Goal: Information Seeking & Learning: Find specific fact

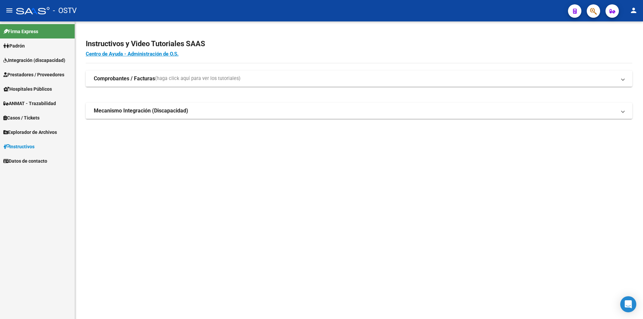
click at [37, 49] on link "Padrón" at bounding box center [37, 45] width 75 height 14
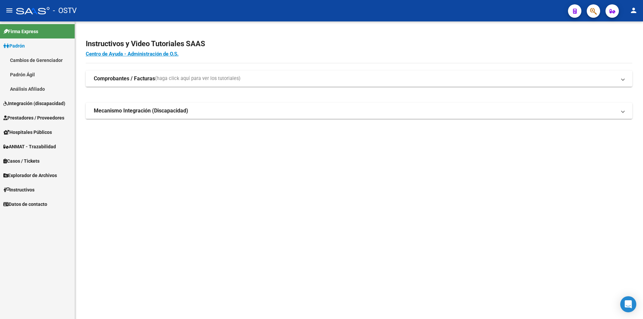
click at [44, 73] on link "Padrón Ágil" at bounding box center [37, 74] width 75 height 14
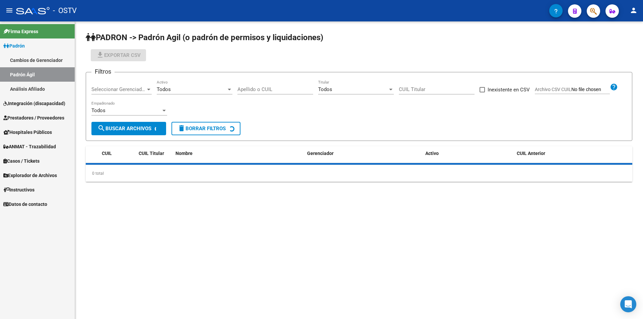
click at [63, 44] on link "Padrón" at bounding box center [37, 45] width 75 height 14
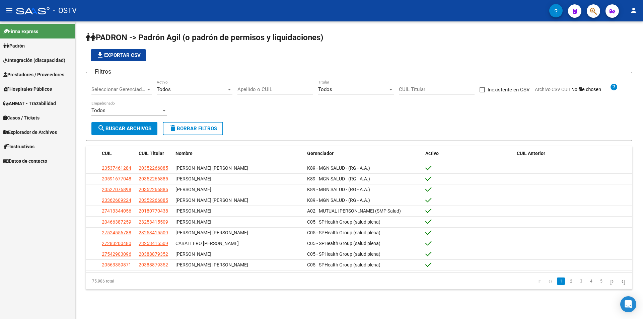
click at [96, 90] on span "Seleccionar Gerenciador" at bounding box center [118, 89] width 54 height 6
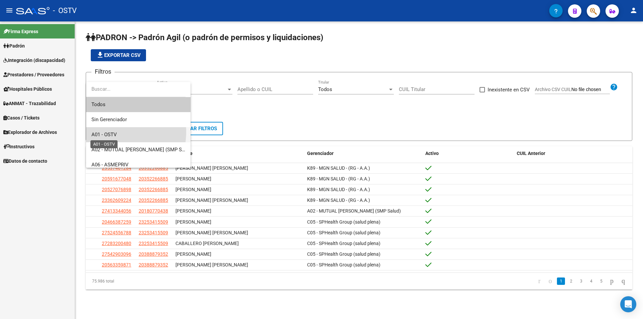
click at [108, 132] on span "A01 - OSTV" at bounding box center [103, 135] width 25 height 6
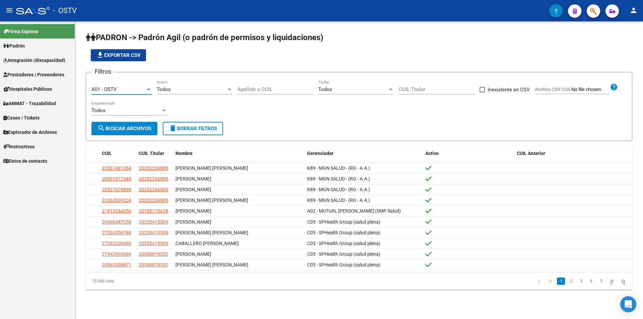
click at [213, 88] on div "Todos" at bounding box center [192, 89] width 70 height 6
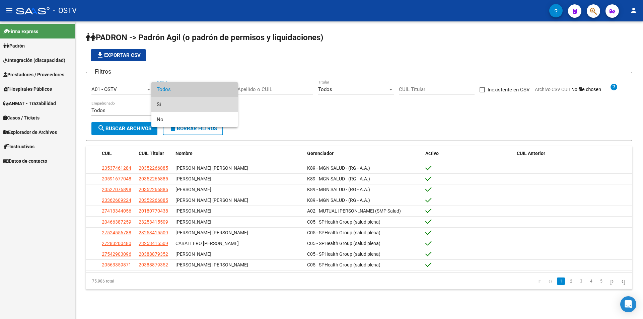
click at [202, 104] on span "Si" at bounding box center [195, 104] width 76 height 15
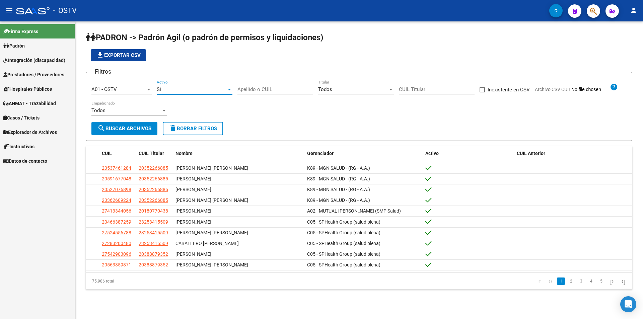
click at [141, 127] on span "search Buscar Archivos" at bounding box center [124, 129] width 54 height 6
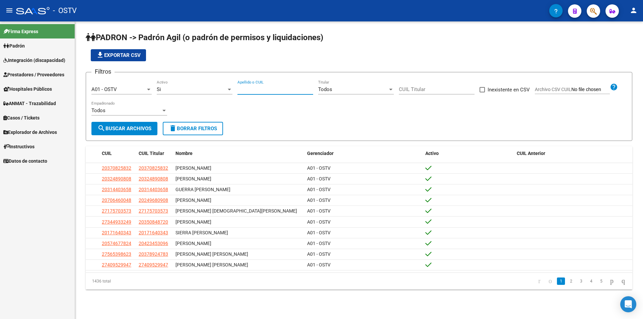
click at [263, 88] on input "Apellido o CUIL" at bounding box center [275, 89] width 76 height 6
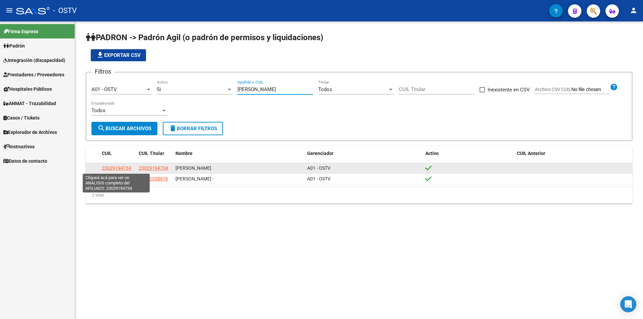
type input "[PERSON_NAME]"
click at [122, 168] on span "23029194734" at bounding box center [116, 167] width 29 height 5
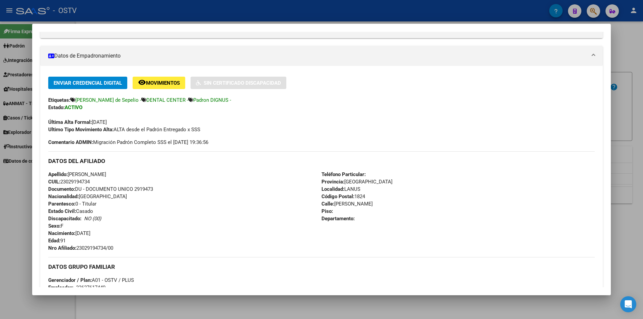
scroll to position [134, 0]
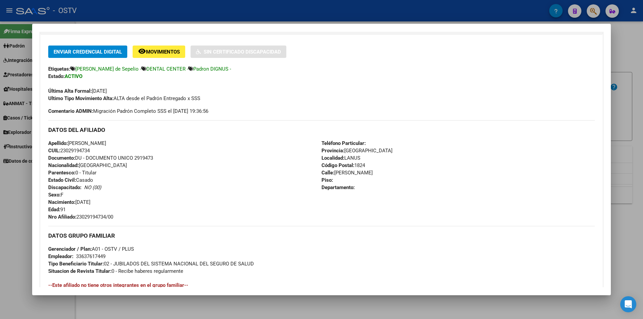
click at [145, 154] on div "Apellido: [PERSON_NAME] CUIL: 23029194734 Documento: DU - DOCUMENTO UNICO 29194…" at bounding box center [184, 180] width 273 height 81
click at [146, 156] on span "Documento: DU - DOCUMENTO UNICO 2919473" at bounding box center [100, 158] width 105 height 6
copy span "2919473"
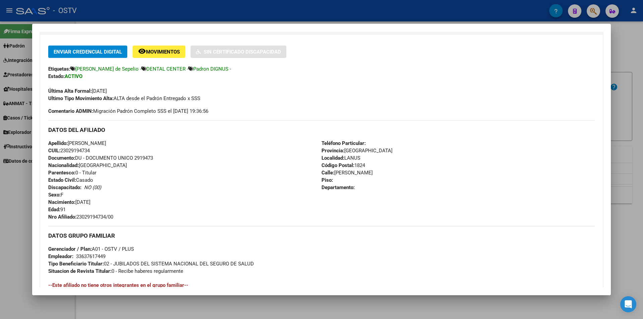
click at [90, 213] on div "Apellido: [PERSON_NAME] CUIL: 23029194734 Documento: DU - DOCUMENTO UNICO 29194…" at bounding box center [184, 180] width 273 height 81
copy span "23029194734"
